Goal: Task Accomplishment & Management: Use online tool/utility

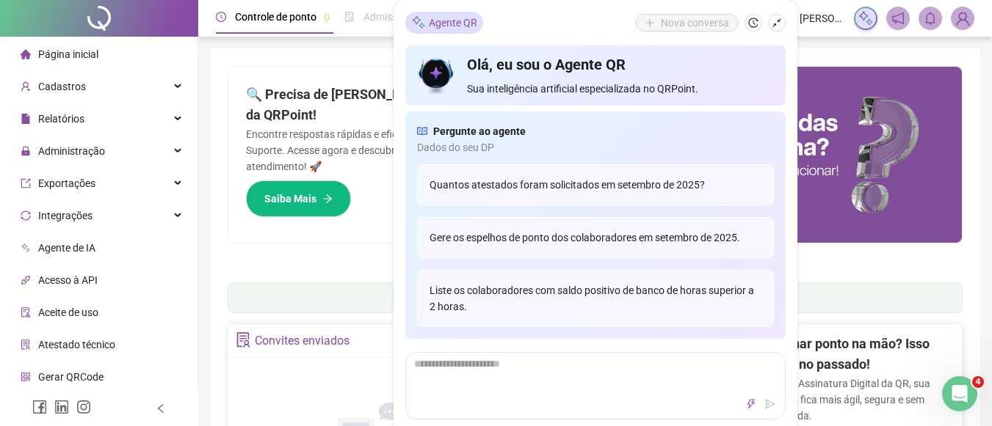
click at [785, 24] on div "Agente QR Nova conversa Olá, eu sou o Agente QR Sua inteligência artificial esp…" at bounding box center [595, 226] width 404 height 452
click at [777, 20] on icon "shrink" at bounding box center [776, 23] width 10 height 10
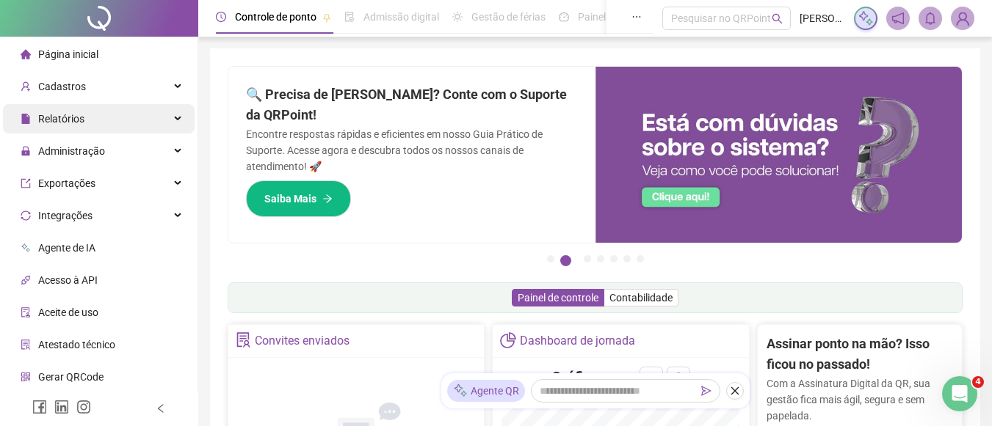
click at [62, 120] on span "Relatórios" at bounding box center [61, 119] width 46 height 12
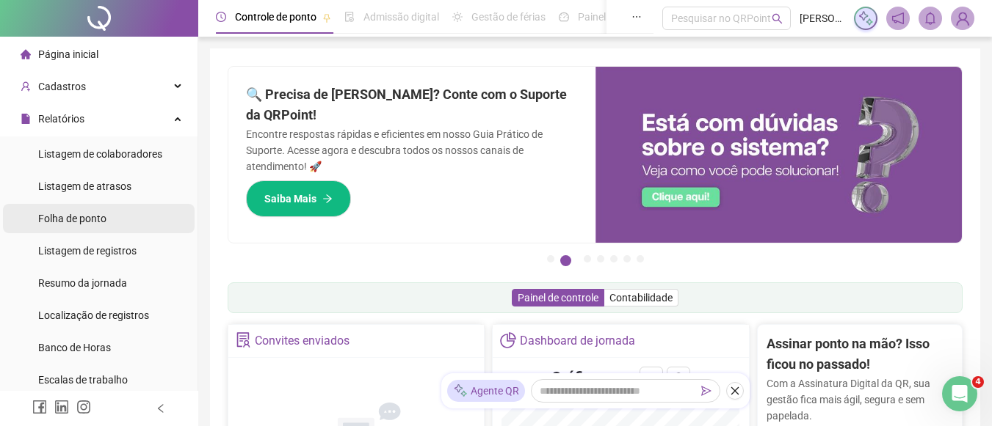
click at [101, 211] on div "Folha de ponto" at bounding box center [72, 218] width 68 height 29
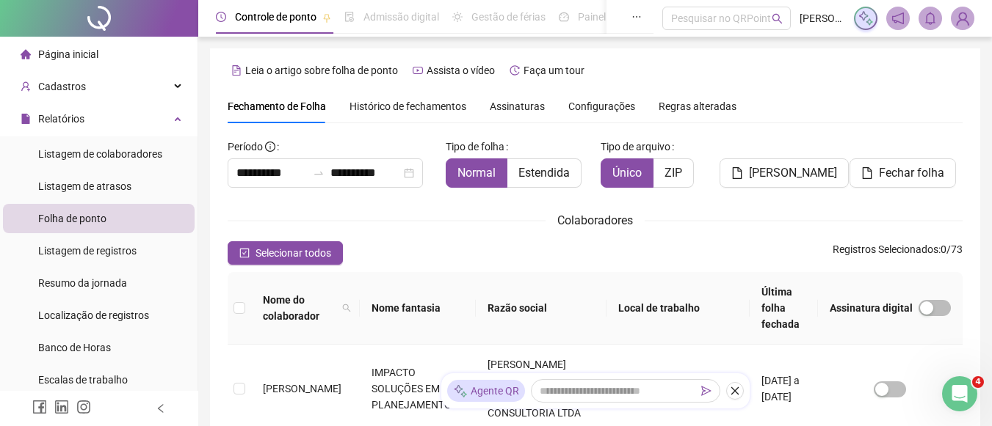
scroll to position [87, 0]
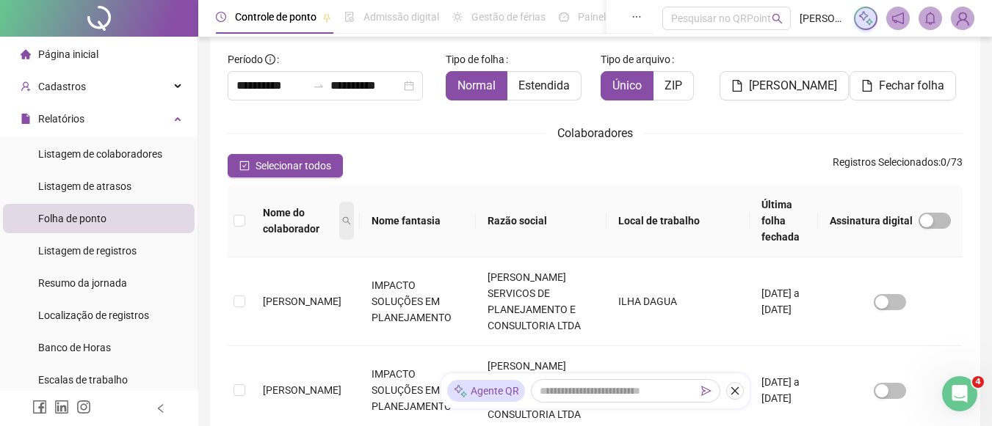
click at [349, 217] on icon "search" at bounding box center [346, 221] width 9 height 9
type input "****"
click at [242, 269] on button "Buscar" at bounding box center [251, 273] width 66 height 18
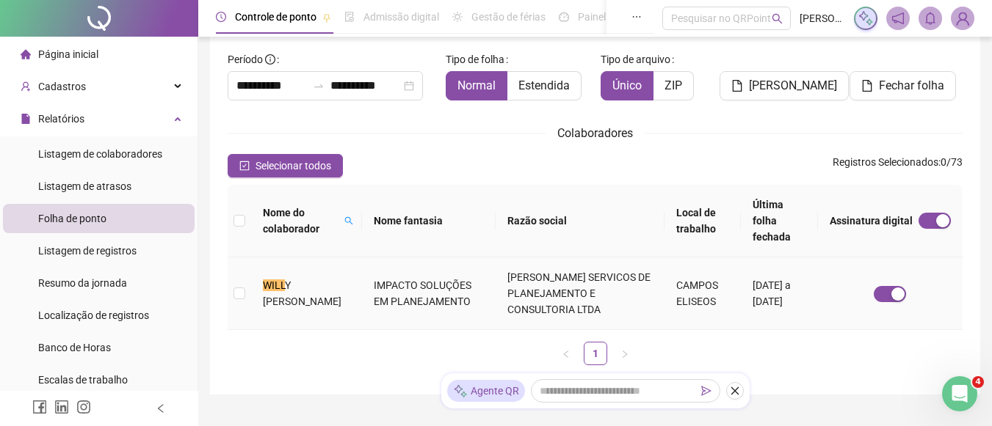
click at [254, 275] on td "WILL Y [PERSON_NAME]" at bounding box center [306, 294] width 111 height 73
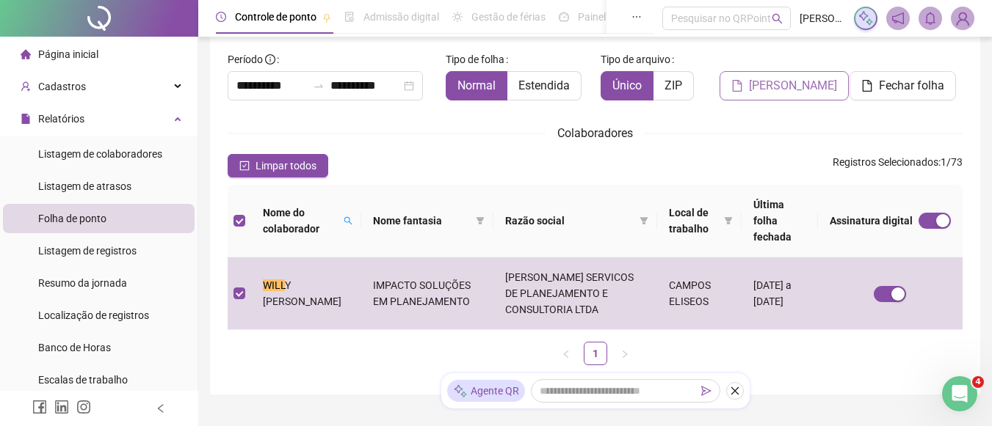
click at [820, 76] on button "[PERSON_NAME]" at bounding box center [783, 85] width 129 height 29
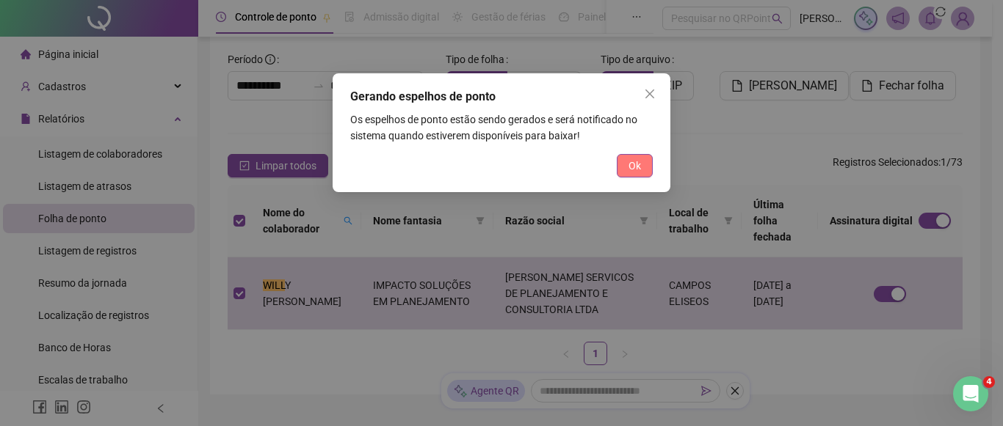
click at [623, 169] on button "Ok" at bounding box center [635, 165] width 36 height 23
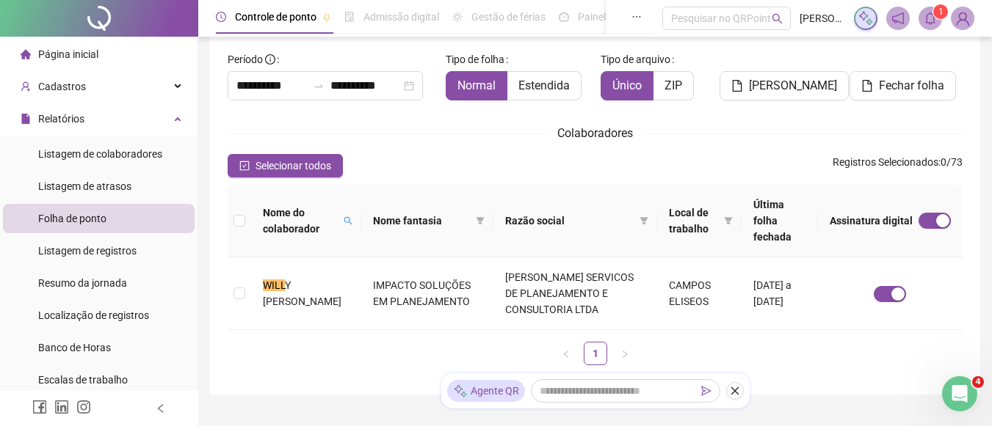
click at [935, 15] on sup "1" at bounding box center [940, 11] width 15 height 15
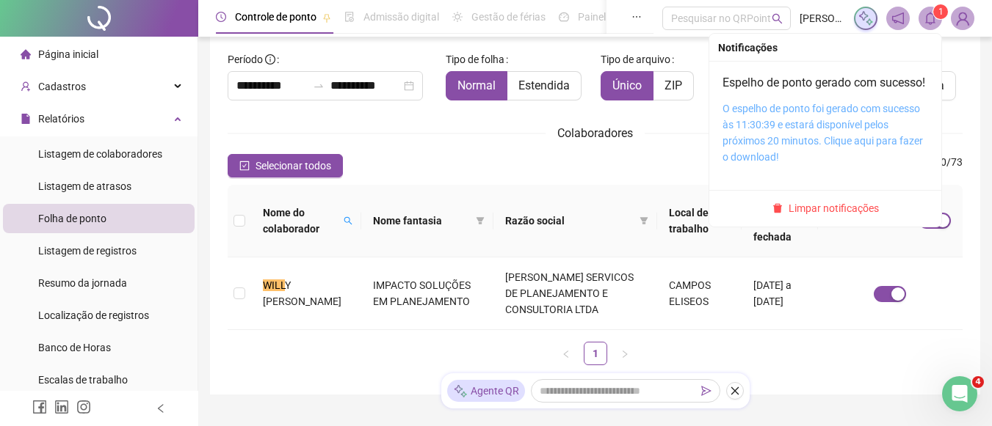
click at [814, 147] on link "O espelho de ponto foi gerado com sucesso às 11:30:39 e estará disponível pelos…" at bounding box center [822, 133] width 200 height 60
